Goal: Obtain resource: Obtain resource

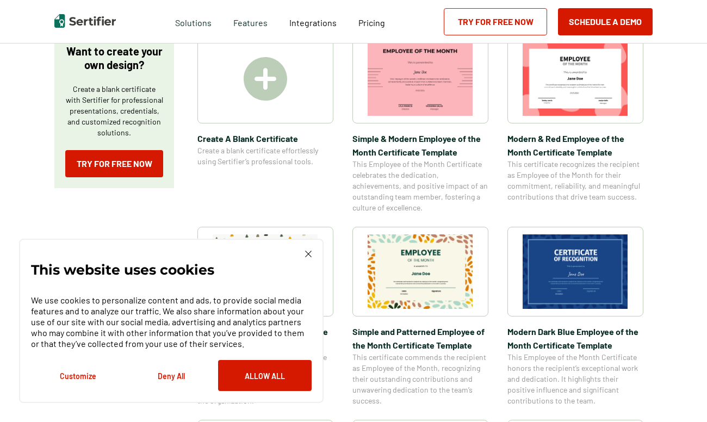
scroll to position [209, 0]
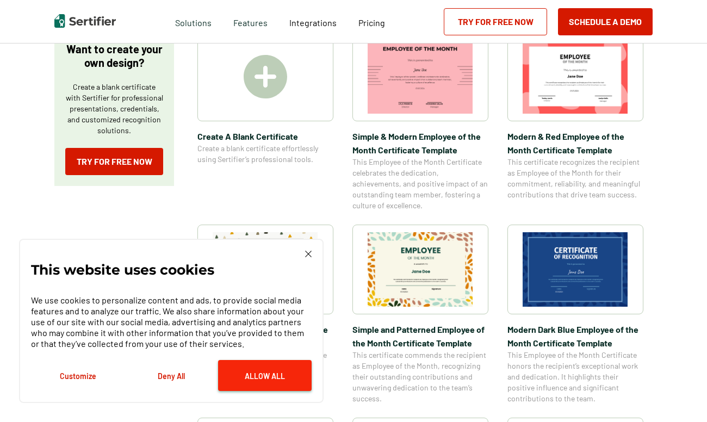
click at [262, 375] on button "Allow All" at bounding box center [265, 375] width 94 height 31
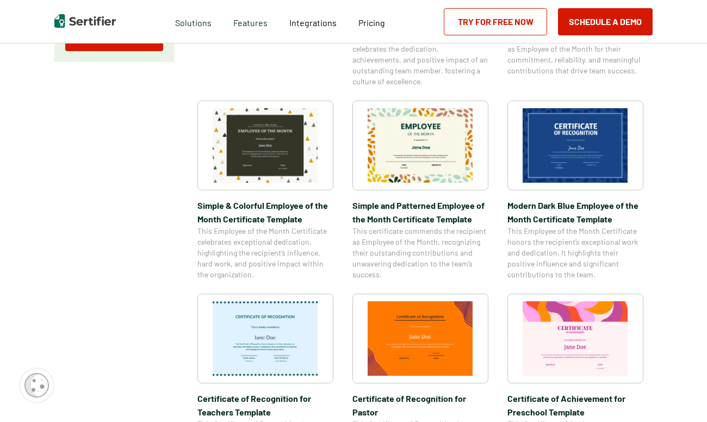
scroll to position [354, 0]
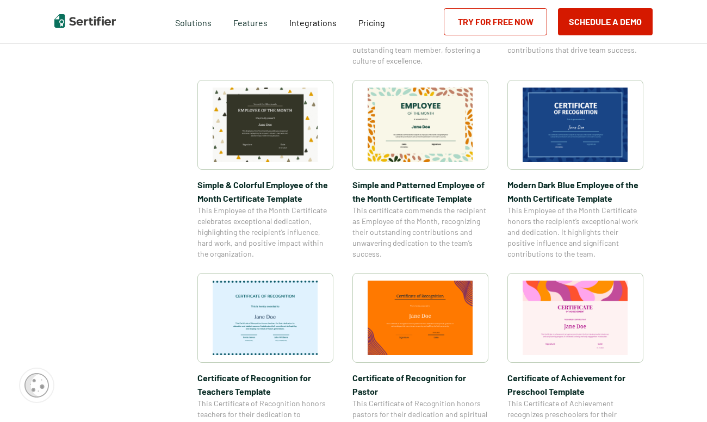
click at [284, 318] on img at bounding box center [266, 318] width 106 height 75
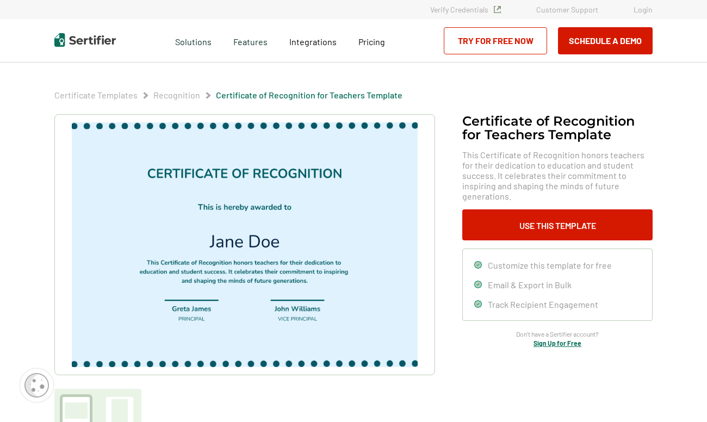
click at [249, 243] on img at bounding box center [245, 244] width 346 height 245
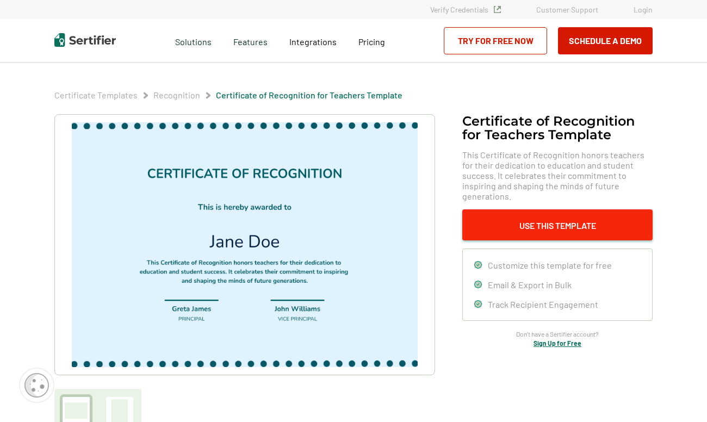
click at [559, 215] on button "Use This Template" at bounding box center [557, 224] width 190 height 31
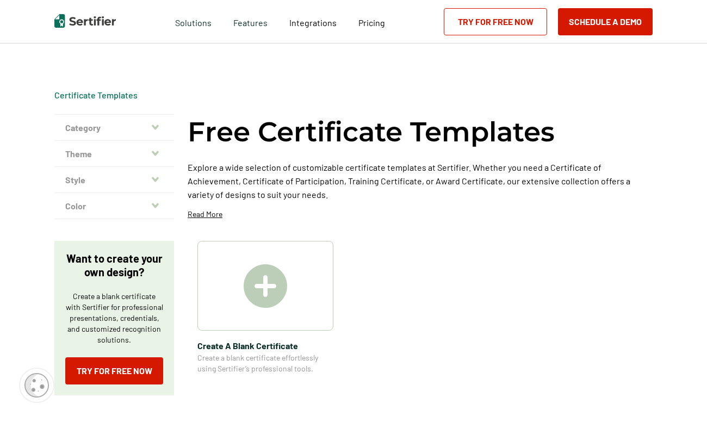
scroll to position [354, 0]
